Goal: Transaction & Acquisition: Obtain resource

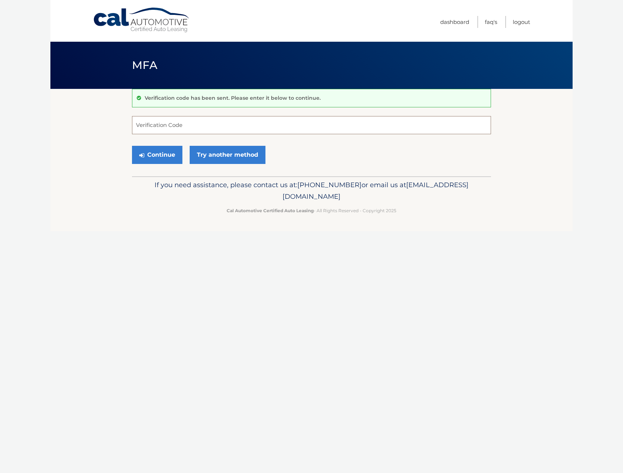
click at [207, 129] on input "Verification Code" at bounding box center [311, 125] width 359 height 18
type input "549065"
click at [132, 146] on button "Continue" at bounding box center [157, 155] width 50 height 18
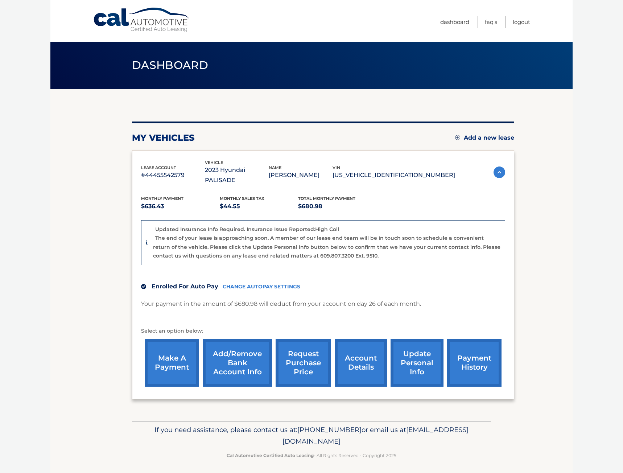
click at [362, 352] on link "account details" at bounding box center [361, 362] width 52 height 47
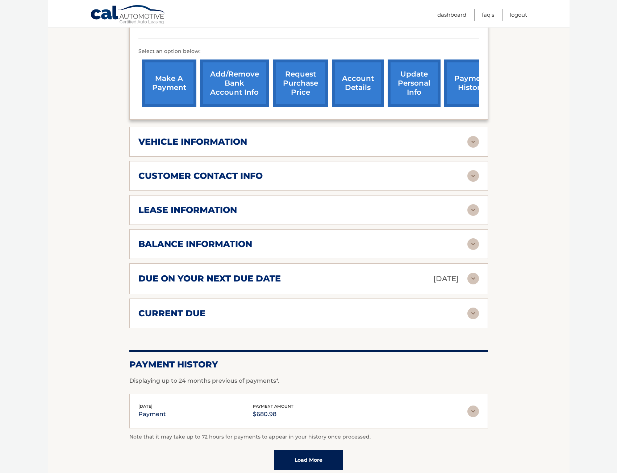
scroll to position [217, 0]
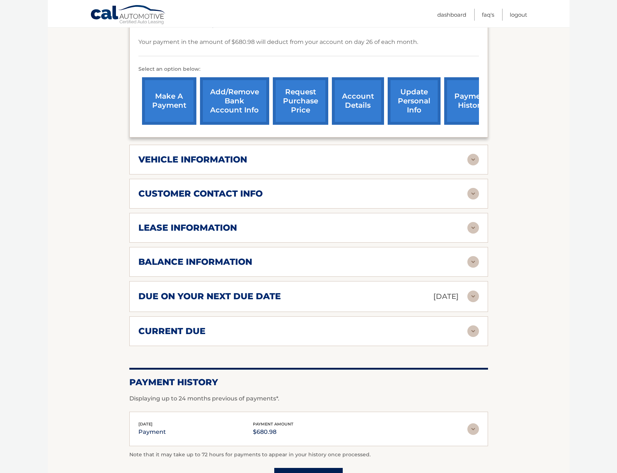
click at [480, 215] on div "lease information Contract Start Date Jan 24, 2023 Term 36 Maturity Date Jan 24…" at bounding box center [308, 228] width 359 height 30
click at [477, 222] on img at bounding box center [474, 228] width 12 height 12
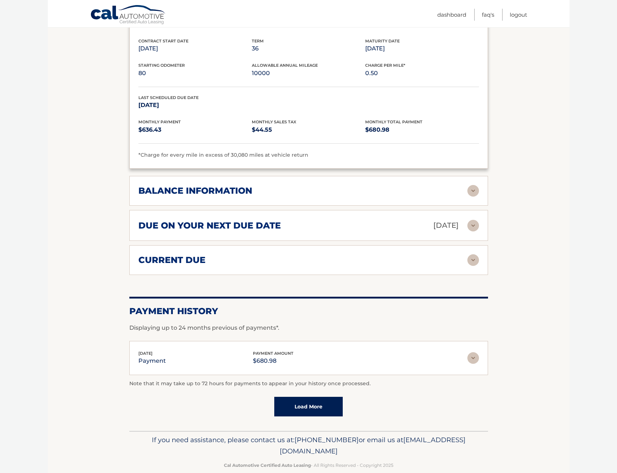
scroll to position [427, 0]
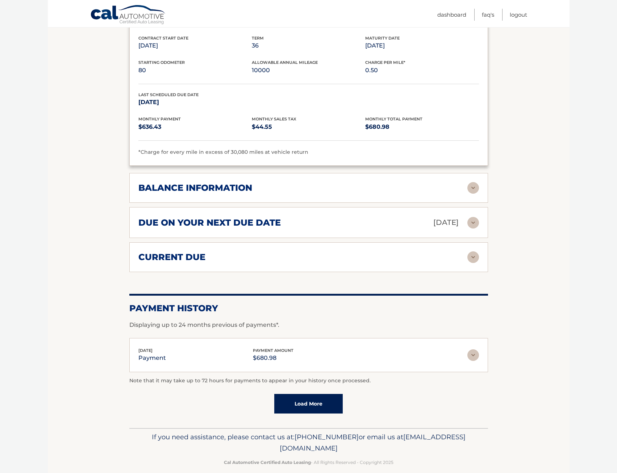
click at [474, 349] on img at bounding box center [474, 355] width 12 height 12
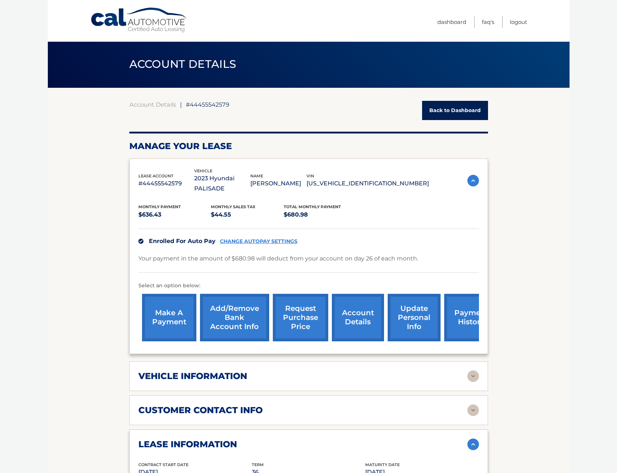
scroll to position [0, 0]
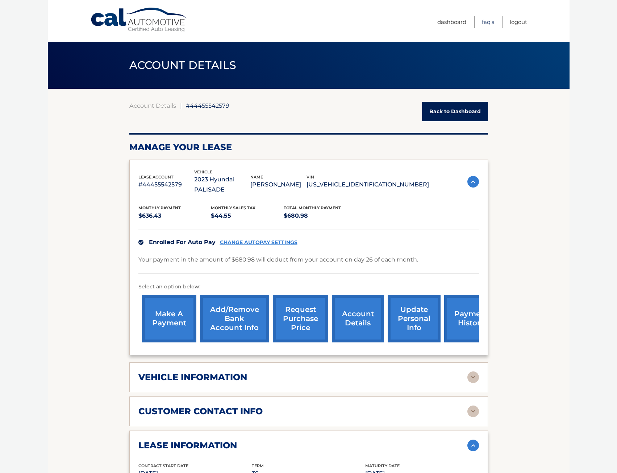
click at [492, 24] on link "FAQ's" at bounding box center [488, 22] width 12 height 12
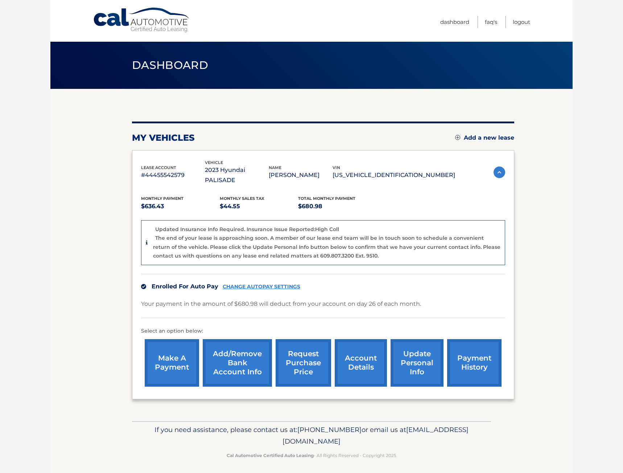
click at [301, 344] on link "request purchase price" at bounding box center [302, 362] width 55 height 47
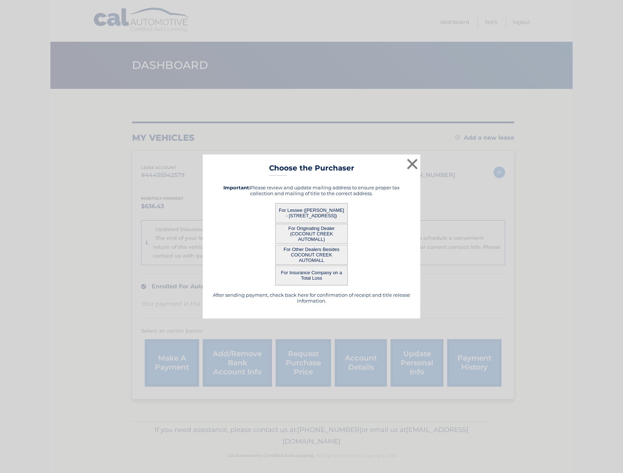
click at [316, 212] on button "For Lessee ([PERSON_NAME] - [STREET_ADDRESS])" at bounding box center [311, 213] width 72 height 20
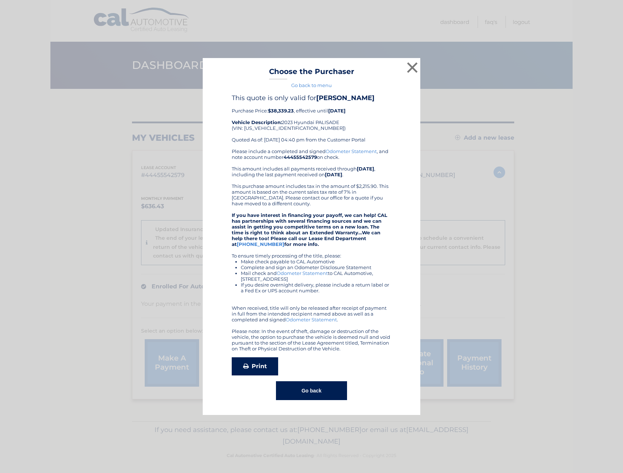
click at [269, 364] on link "Print" at bounding box center [255, 366] width 46 height 18
click at [415, 71] on button "×" at bounding box center [412, 67] width 14 height 14
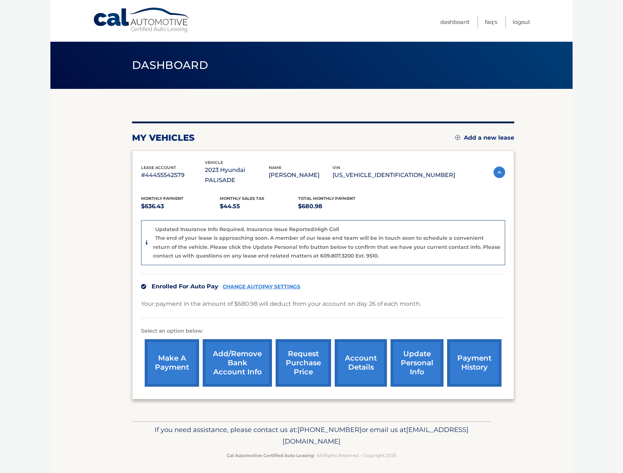
click at [367, 360] on link "account details" at bounding box center [361, 362] width 52 height 47
click at [366, 344] on link "account details" at bounding box center [361, 362] width 52 height 47
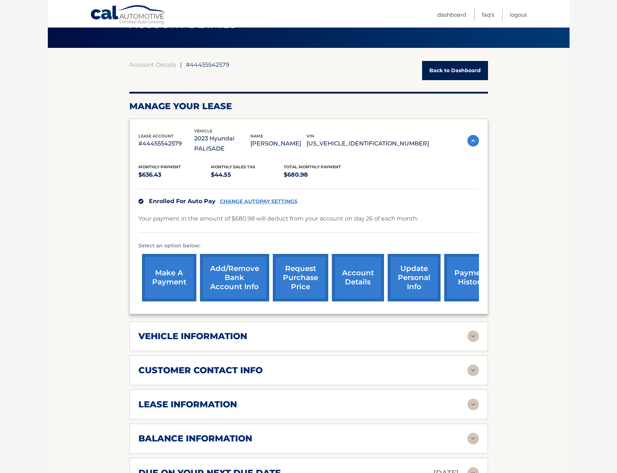
scroll to position [72, 0]
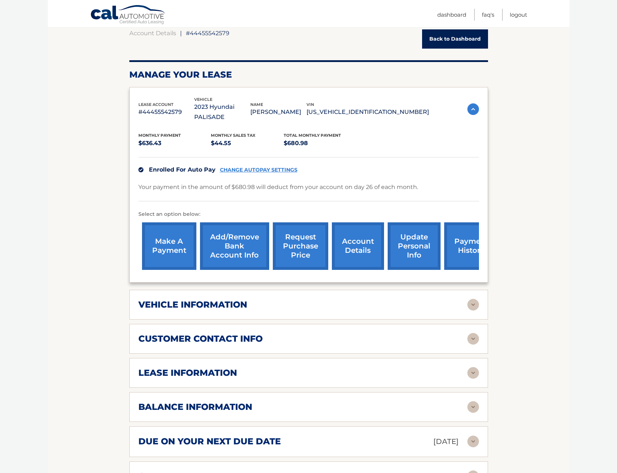
click at [441, 299] on div "vehicle information" at bounding box center [302, 304] width 329 height 11
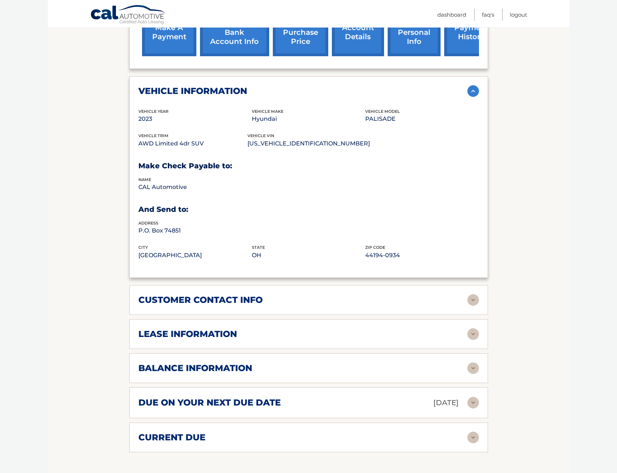
scroll to position [290, 0]
